Goal: Information Seeking & Learning: Learn about a topic

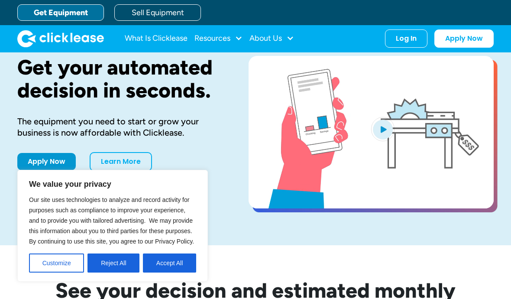
scroll to position [32, 0]
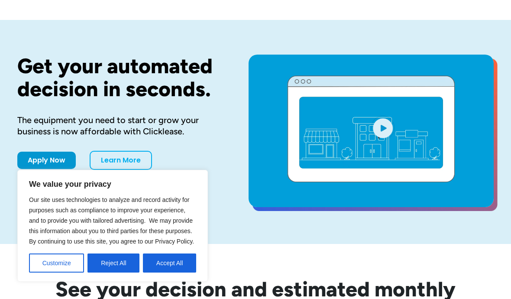
click at [112, 264] on button "Reject All" at bounding box center [113, 262] width 52 height 19
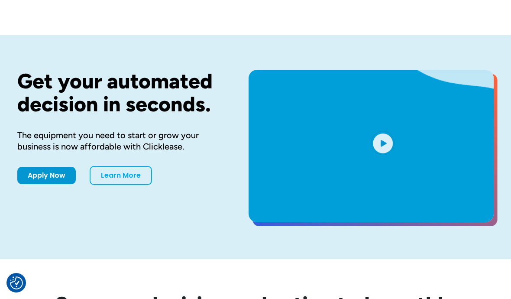
scroll to position [0, 0]
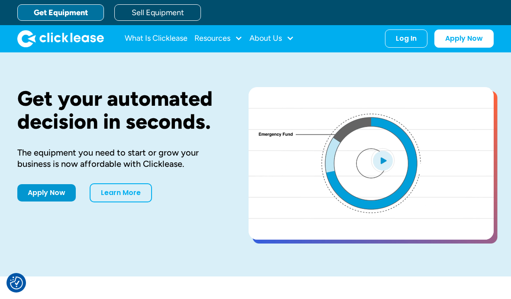
click at [176, 35] on link "What Is Clicklease" at bounding box center [156, 38] width 63 height 17
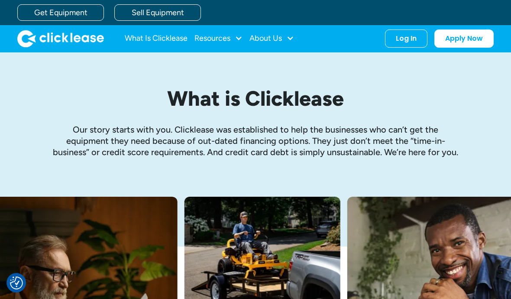
click at [280, 38] on div "About Us" at bounding box center [265, 38] width 32 height 0
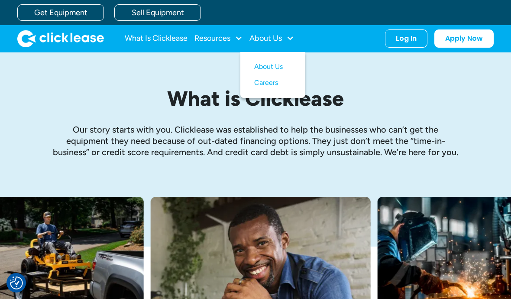
click at [348, 66] on div "What is Clicklease Our story starts with you. Clicklease was established to hel…" at bounding box center [255, 124] width 476 height 144
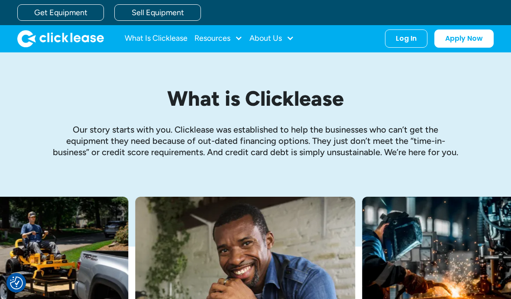
click at [222, 38] on div "Resources" at bounding box center [212, 38] width 36 height 0
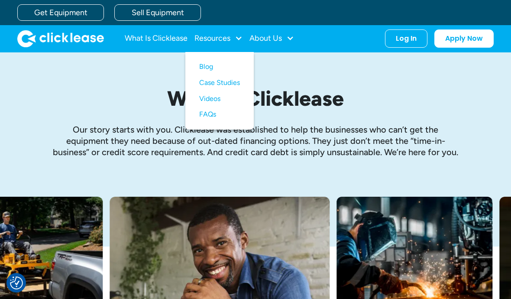
click at [322, 68] on div "What is Clicklease Our story starts with you. Clicklease was established to hel…" at bounding box center [255, 124] width 476 height 144
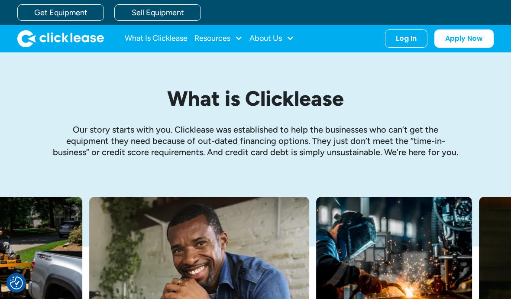
click at [174, 35] on link "What Is Clicklease" at bounding box center [156, 38] width 63 height 17
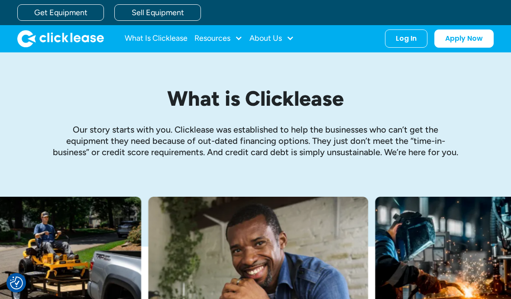
click at [437, 100] on h1 "What is Clicklease" at bounding box center [255, 98] width 407 height 23
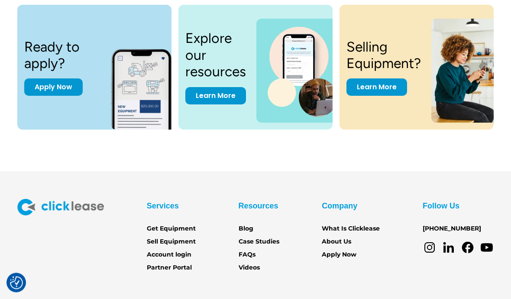
scroll to position [1178, 0]
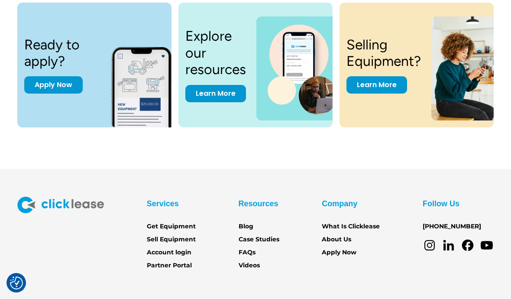
click at [163, 261] on link "Partner Portal" at bounding box center [169, 266] width 45 height 10
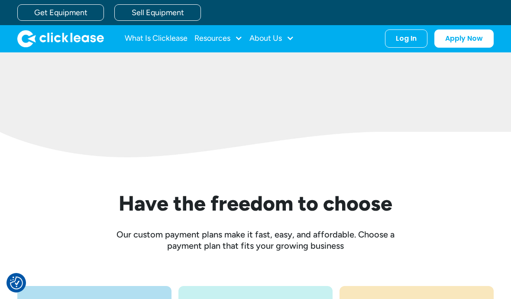
scroll to position [876, 0]
